Goal: Information Seeking & Learning: Compare options

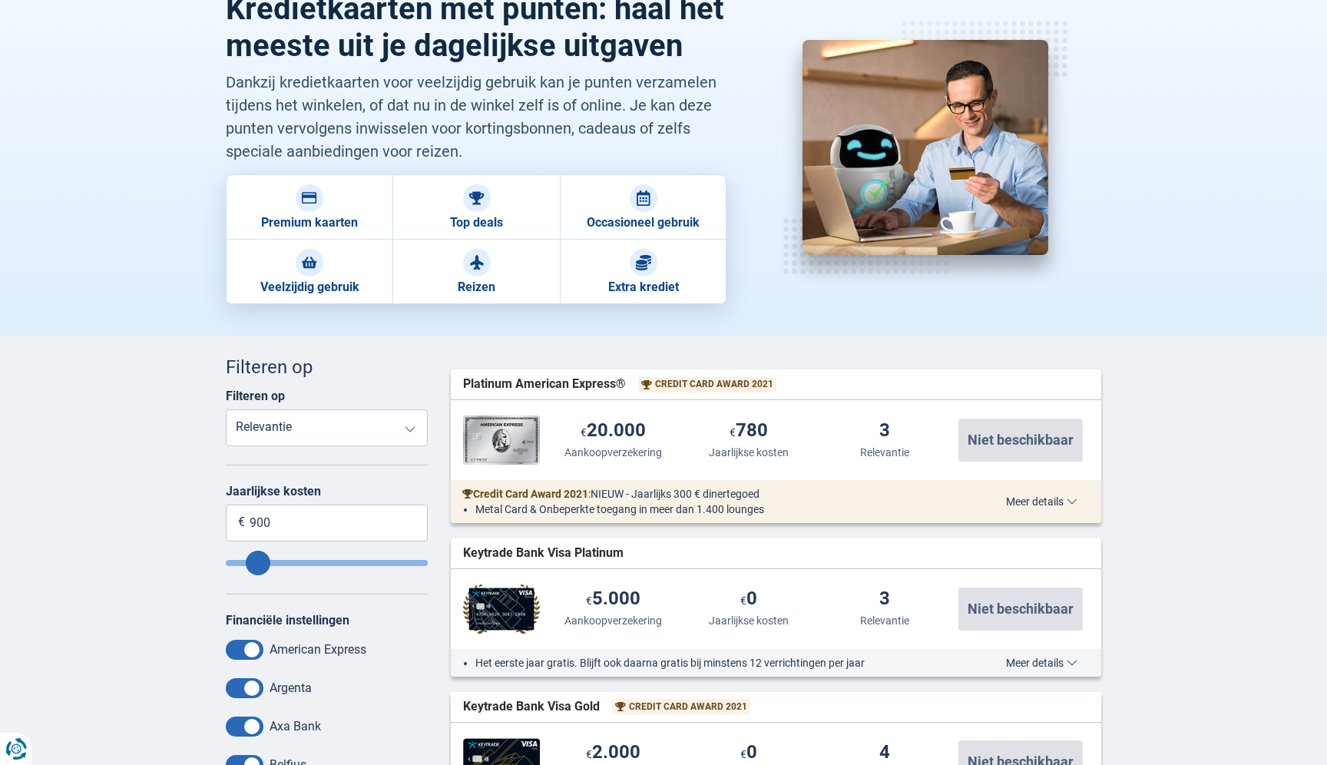
scroll to position [119, 0]
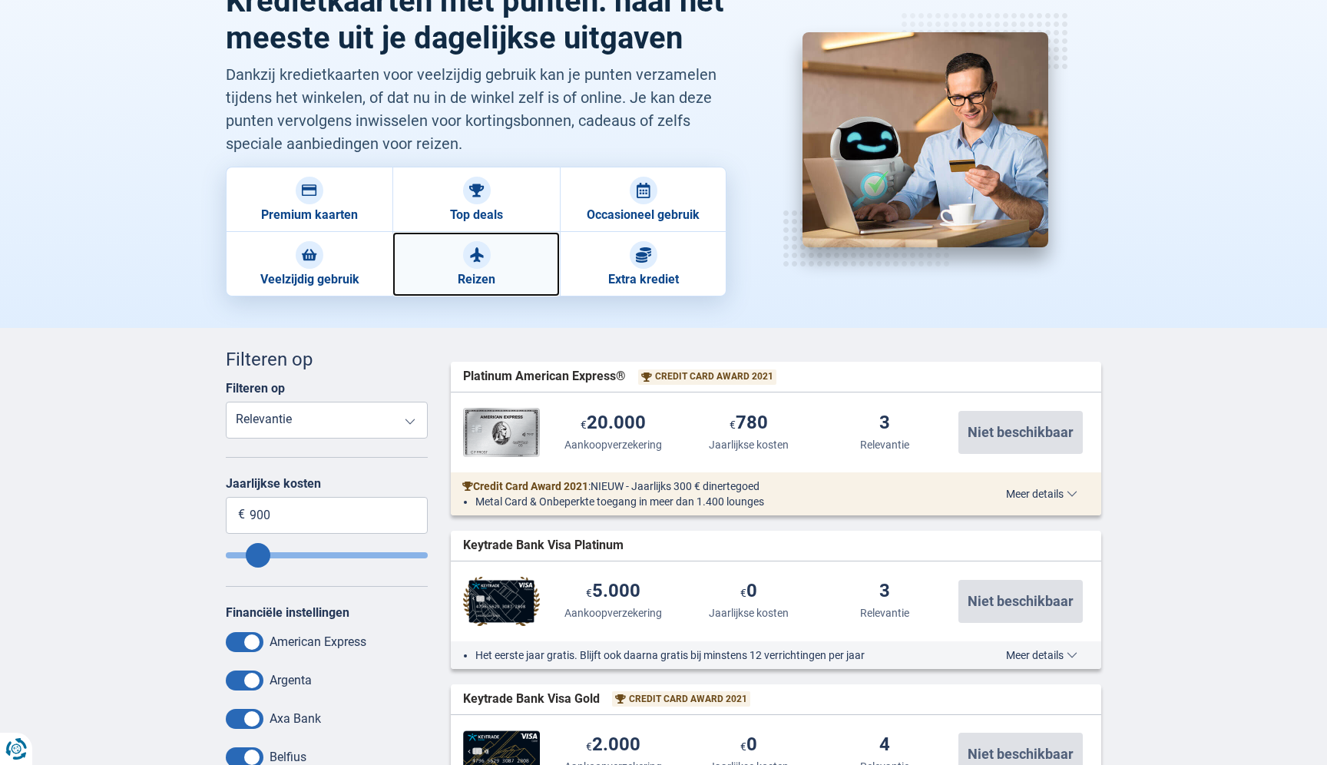
click at [502, 283] on link "Reizen" at bounding box center [475, 264] width 167 height 65
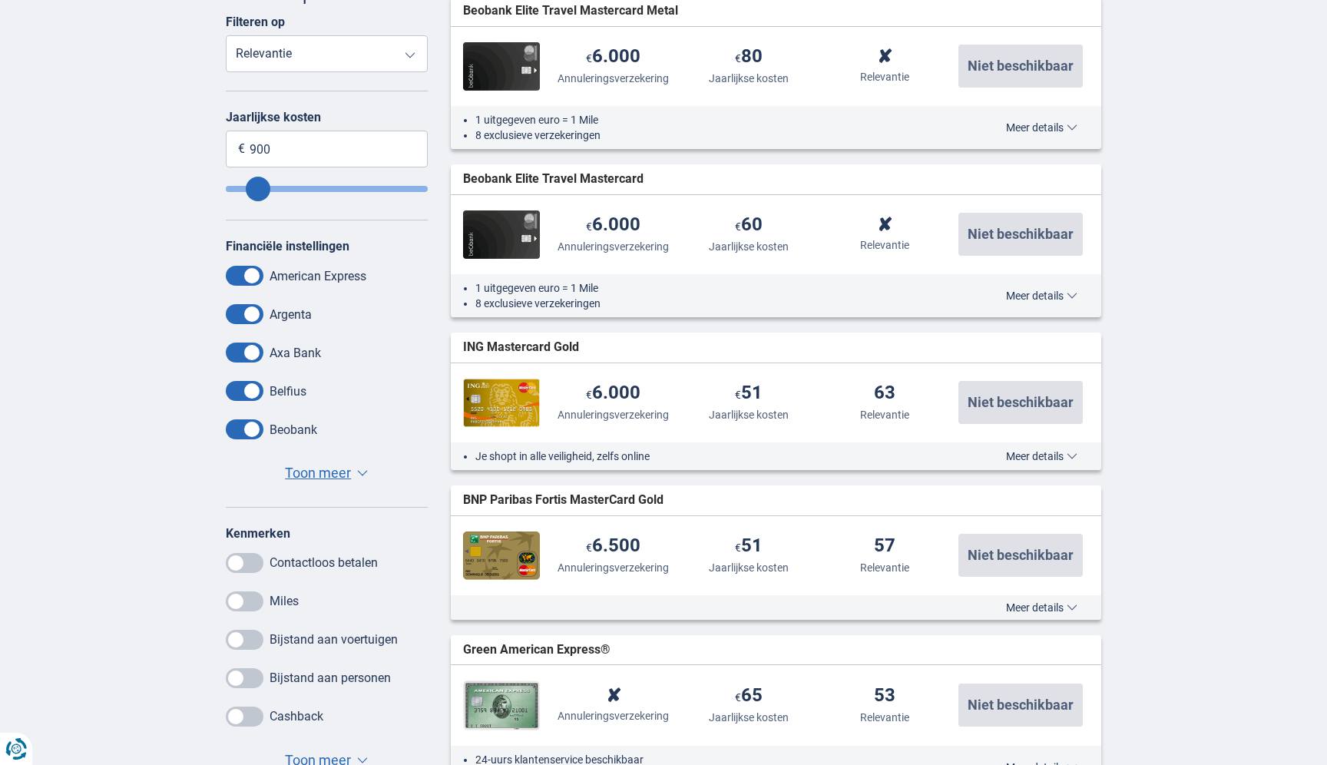
scroll to position [65, 0]
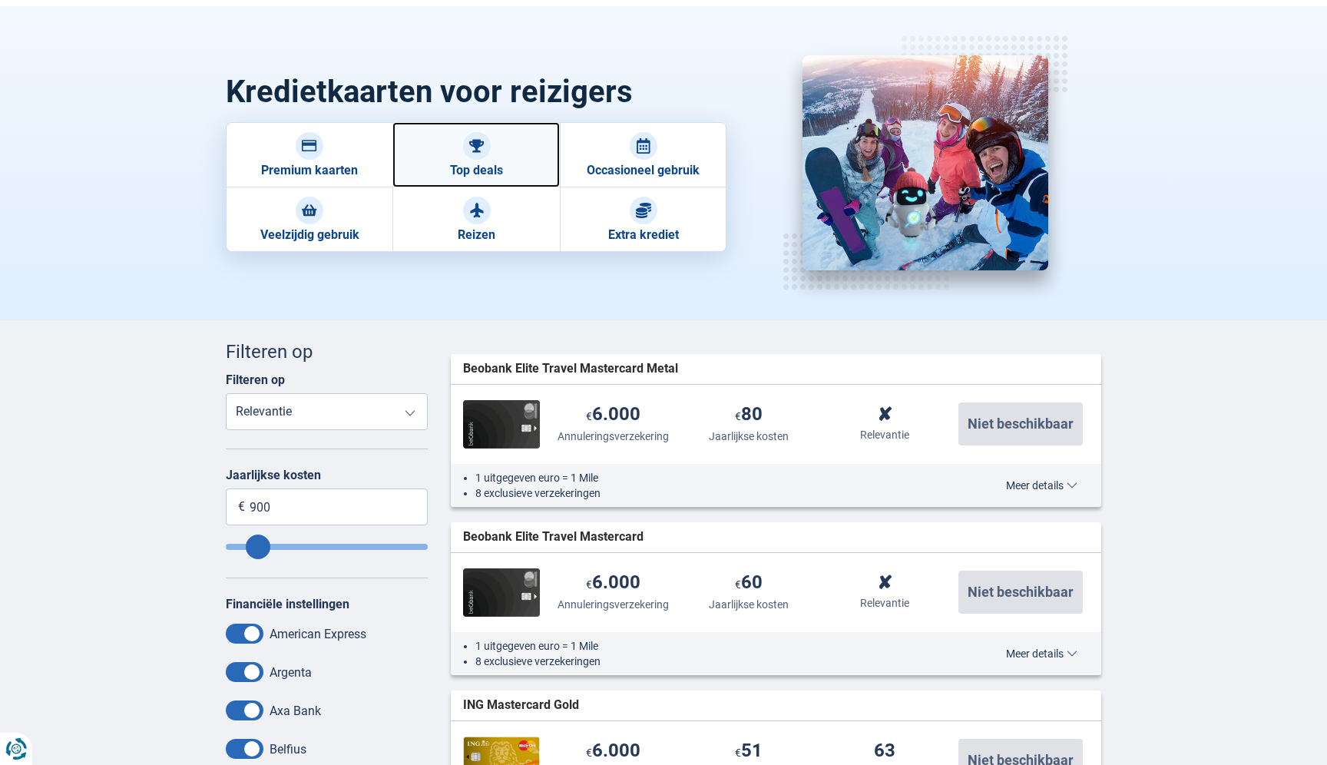
click at [479, 158] on div at bounding box center [477, 146] width 28 height 28
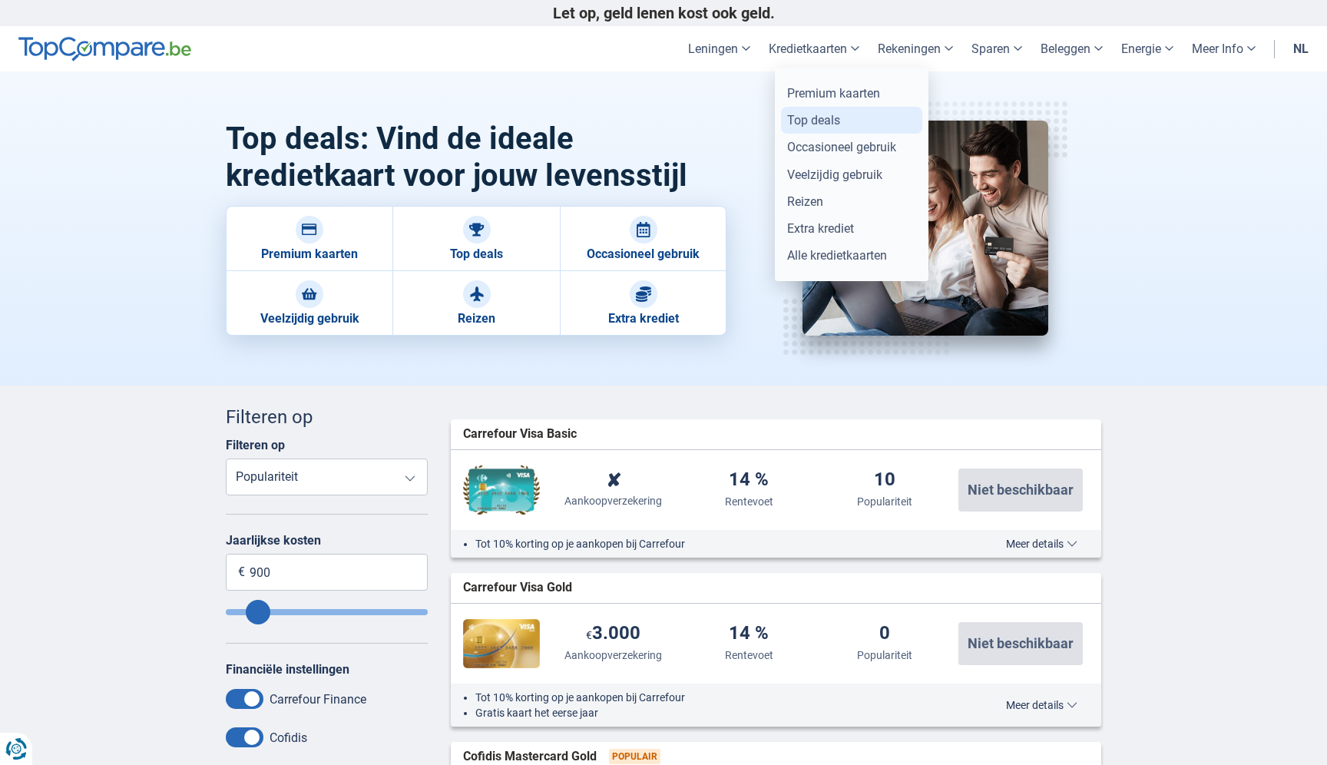
click at [820, 117] on link "Top deals" at bounding box center [851, 120] width 141 height 27
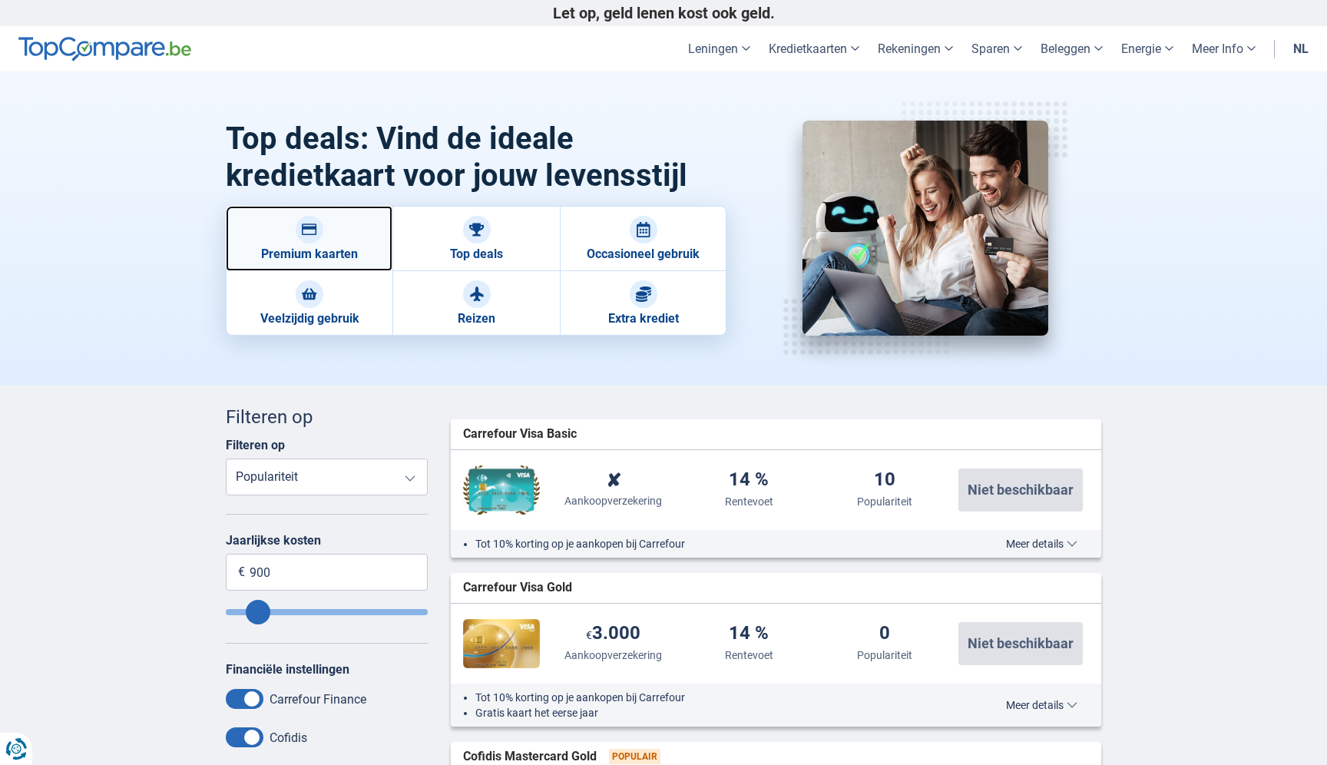
click at [338, 254] on link "Premium kaarten" at bounding box center [309, 238] width 167 height 65
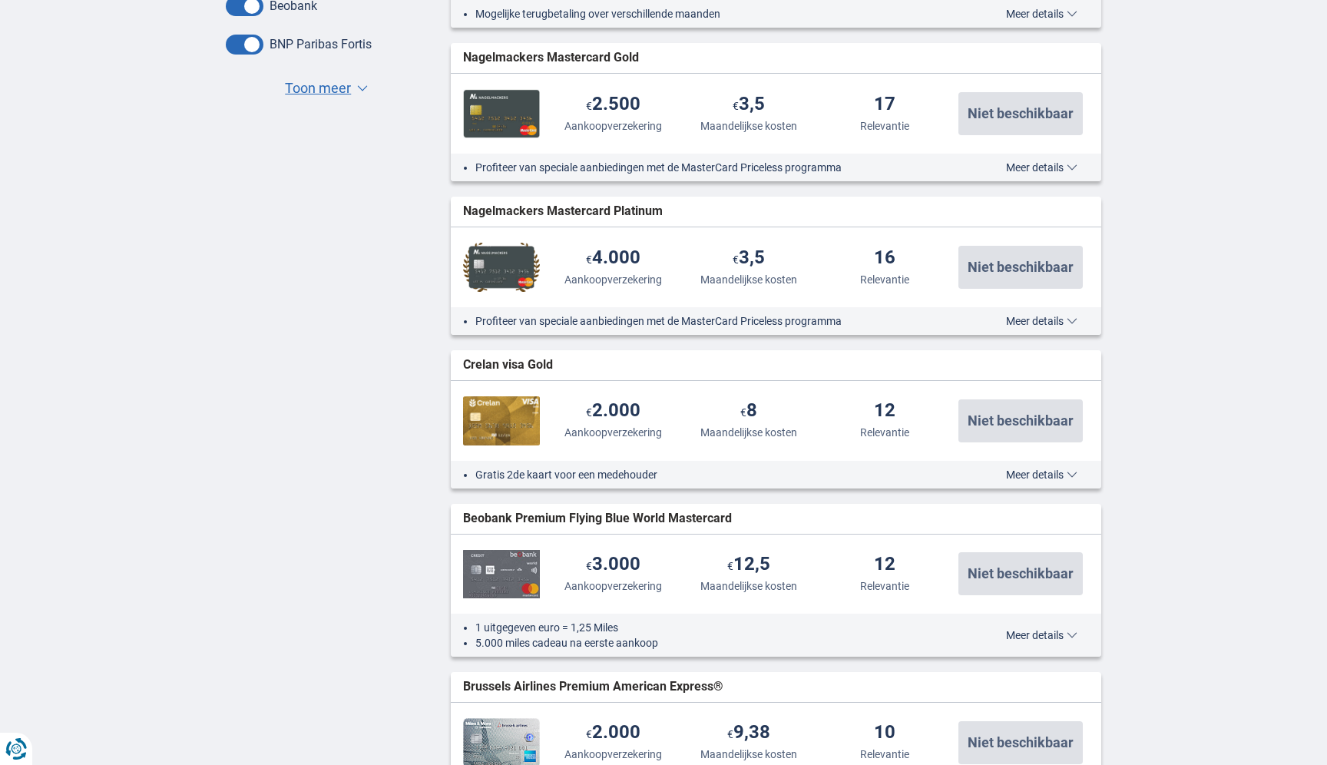
scroll to position [898, 0]
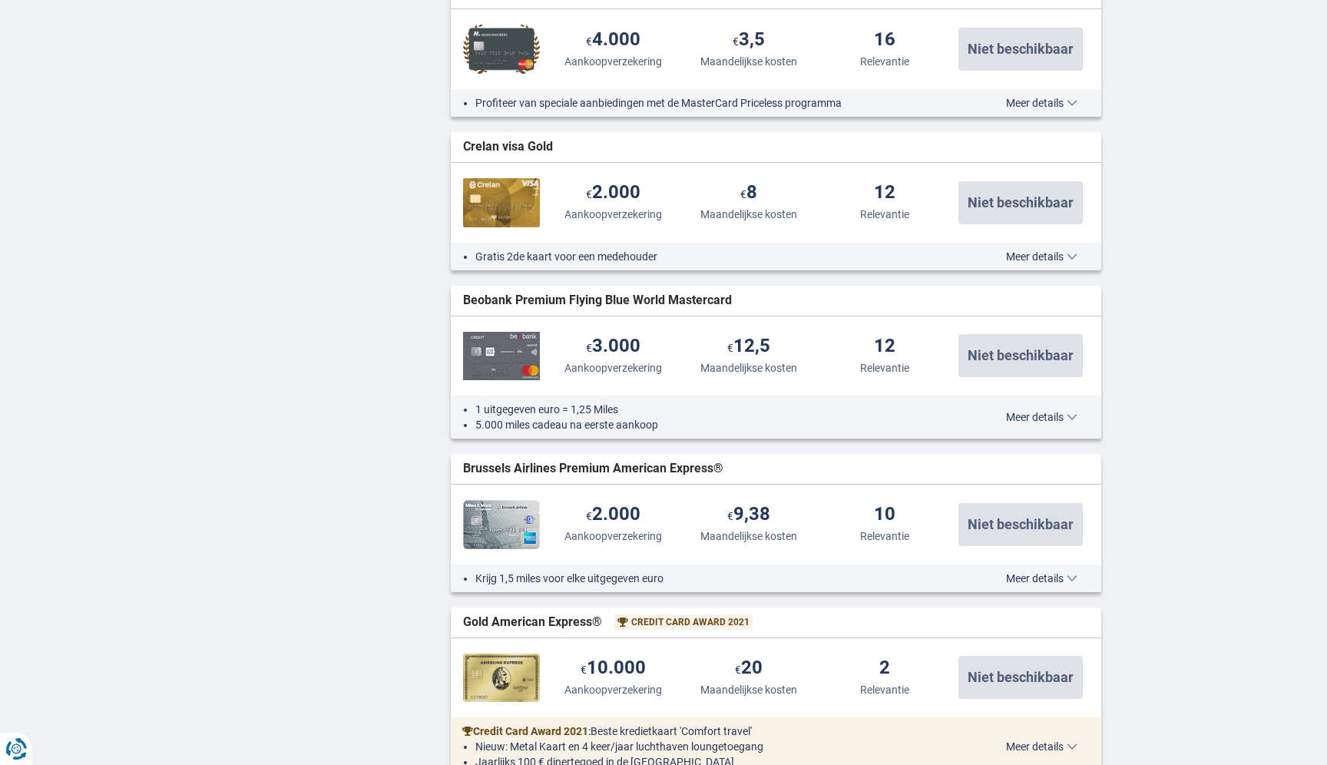
click at [1070, 418] on span "Meer details" at bounding box center [1041, 417] width 71 height 11
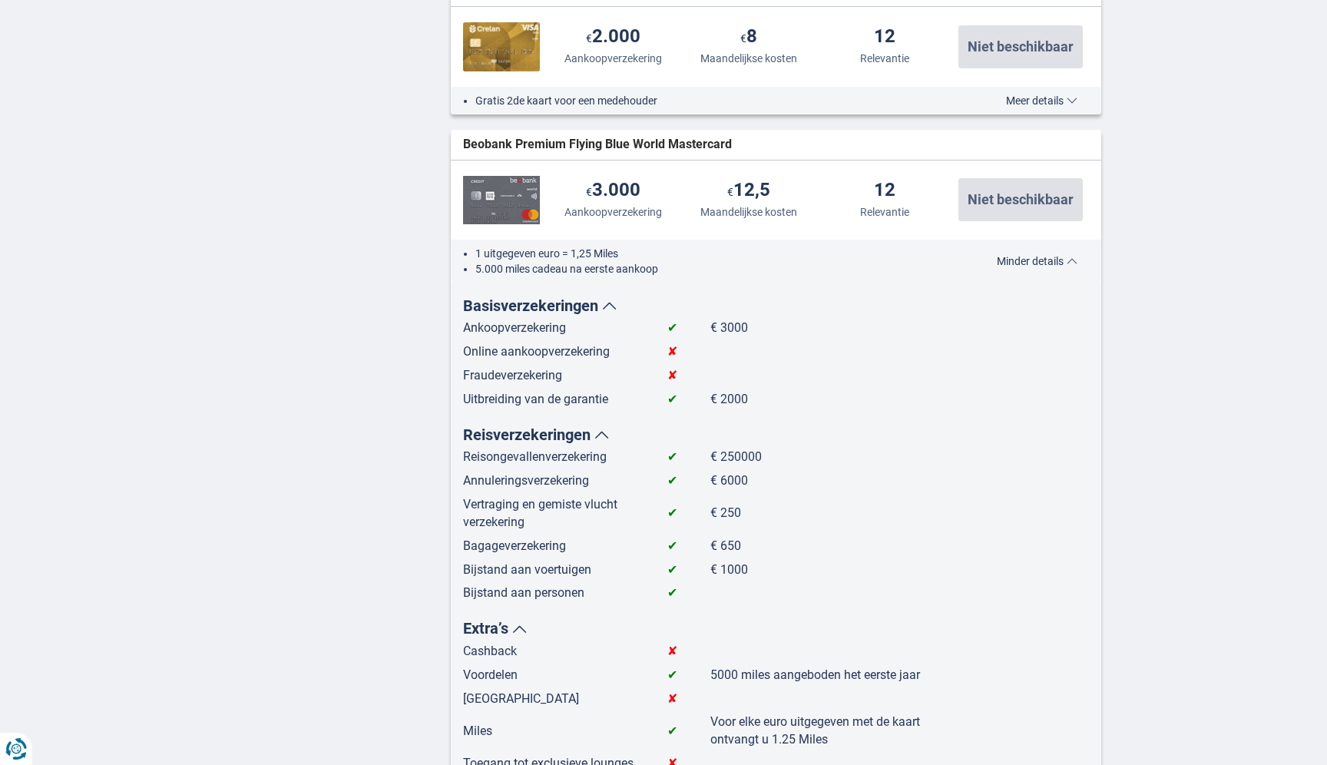
scroll to position [828, 0]
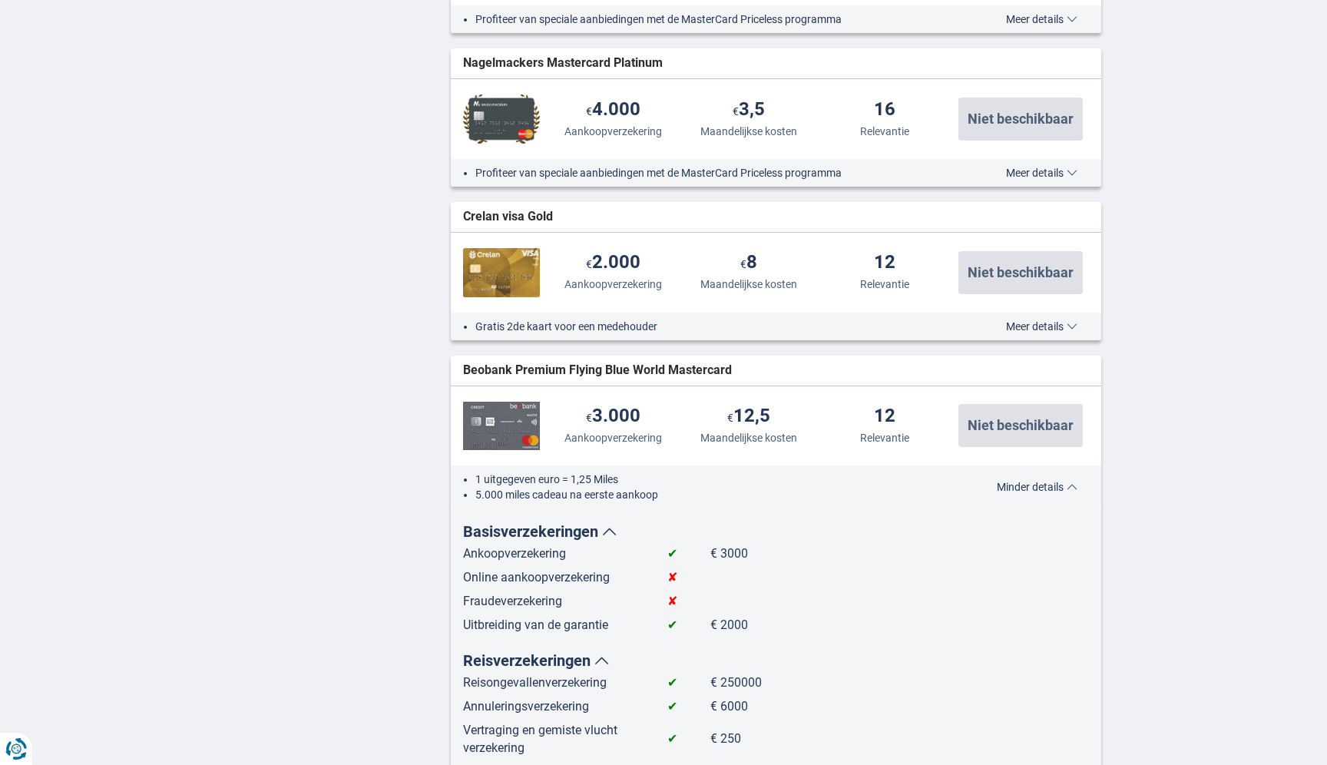
click at [1072, 492] on button "Meer details Minder details" at bounding box center [1037, 487] width 104 height 12
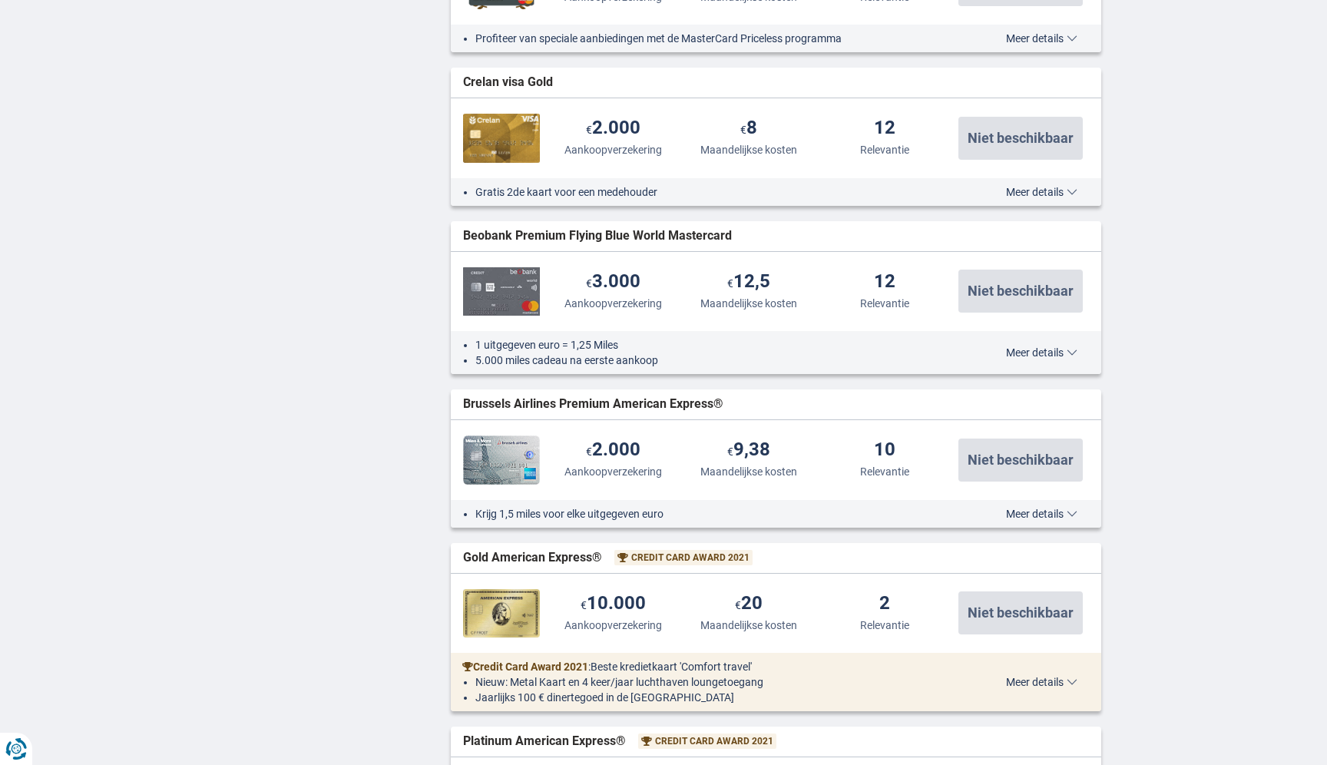
scroll to position [965, 0]
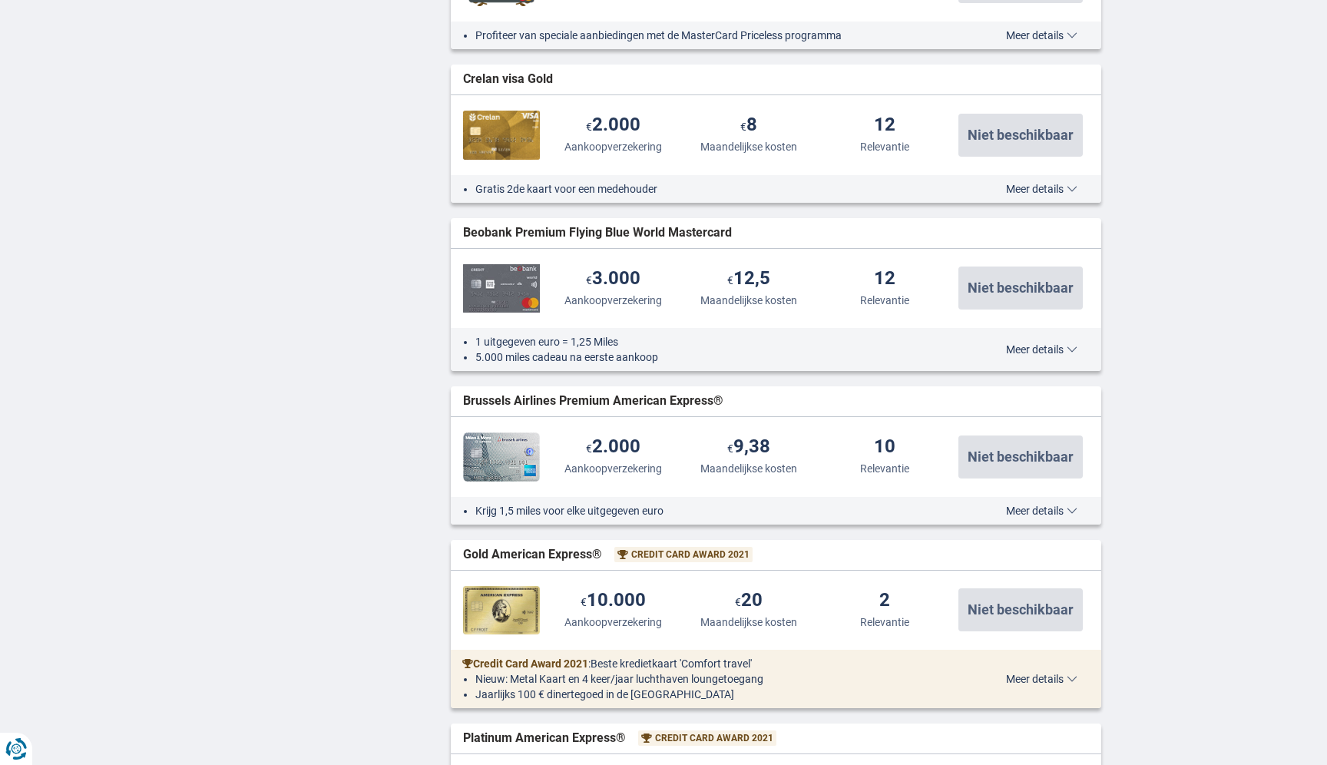
click at [1033, 502] on div "Krijg 1,5 miles voor elke uitgegeven euro Meer details Minder details" at bounding box center [776, 511] width 651 height 28
click at [1035, 506] on span "Meer details" at bounding box center [1041, 510] width 71 height 11
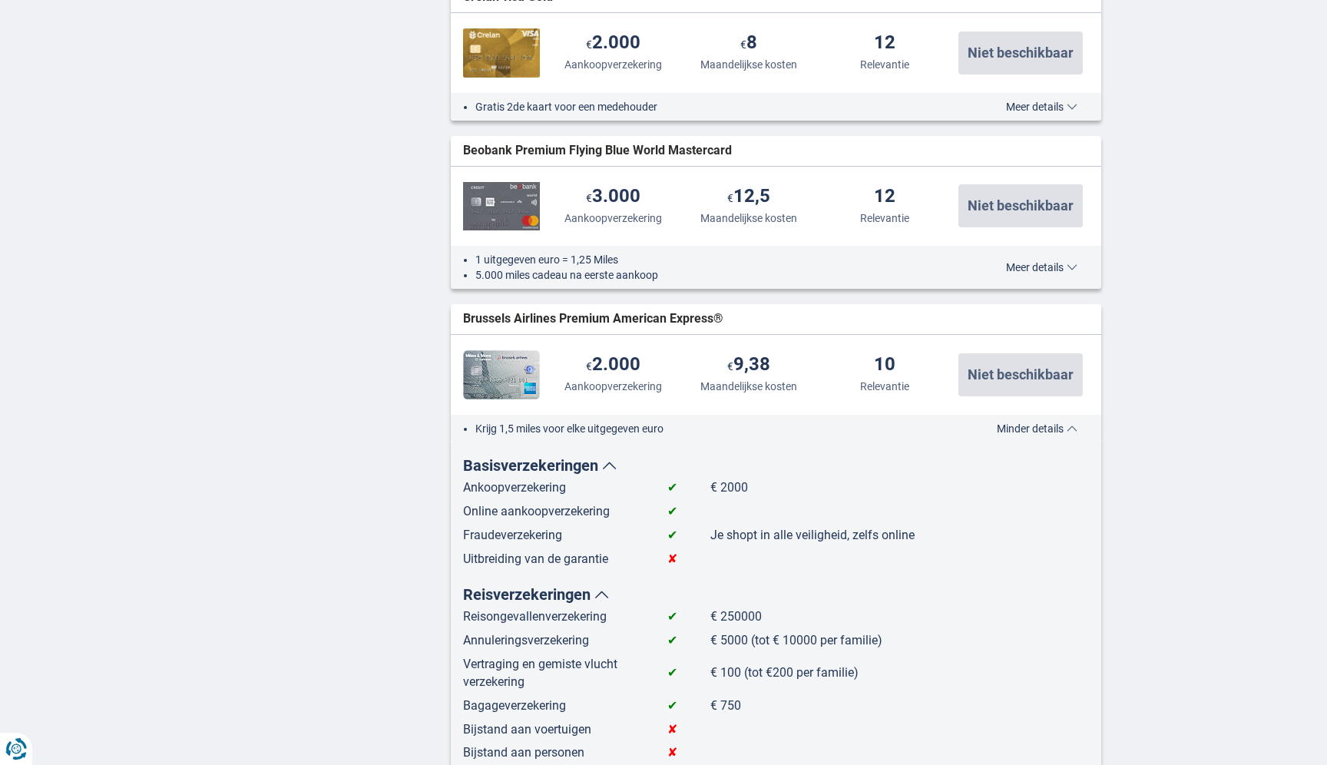
scroll to position [1055, 0]
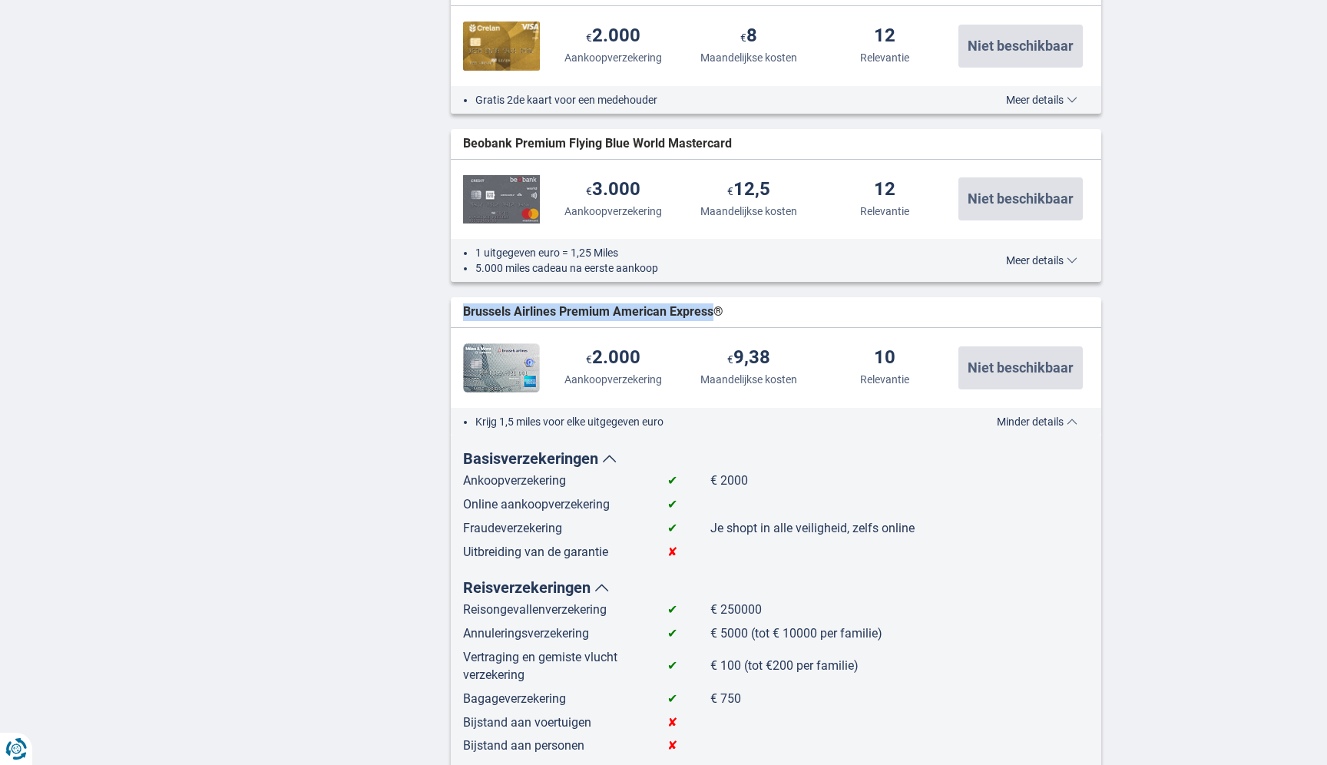
drag, startPoint x: 463, startPoint y: 310, endPoint x: 713, endPoint y: 318, distance: 249.7
click at [713, 318] on span "Brussels Airlines Premium American Express®" at bounding box center [593, 312] width 260 height 18
copy span "Brussels Airlines Premium American Express"
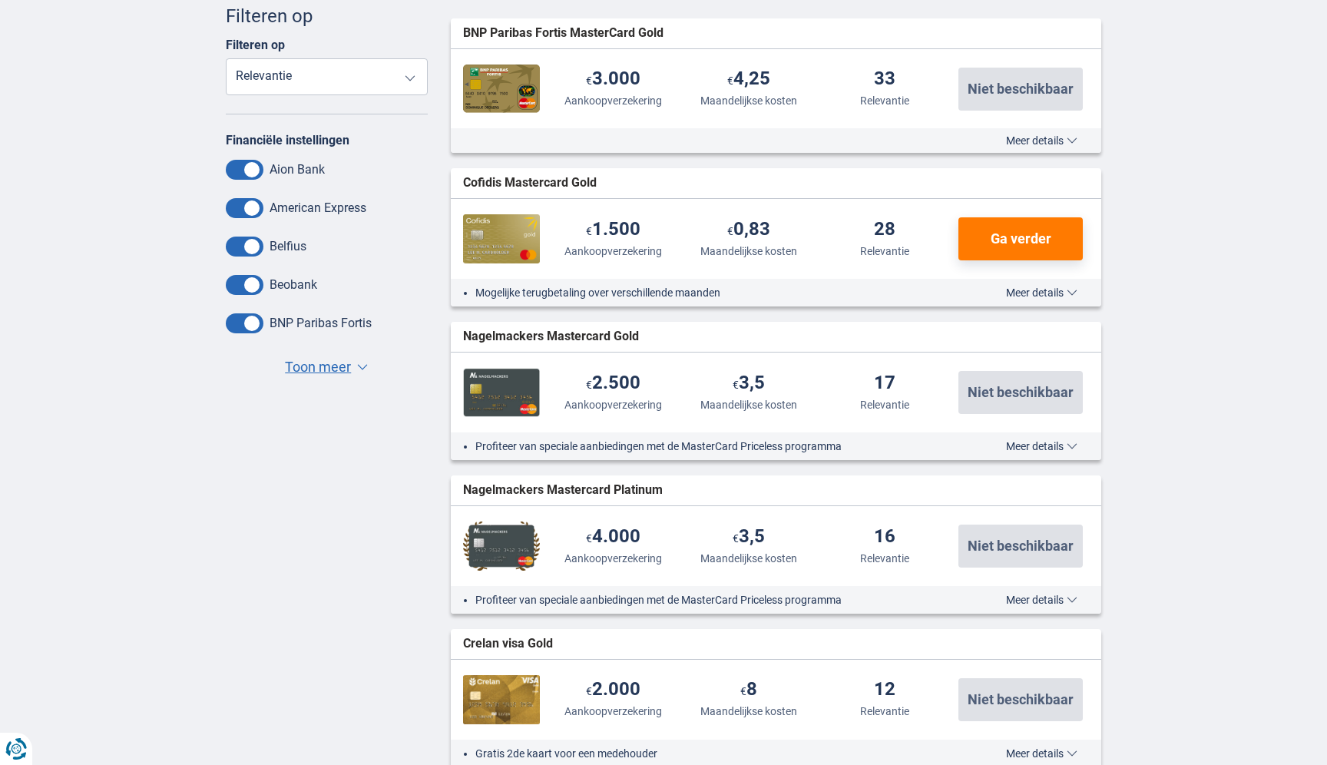
scroll to position [0, 0]
